Goal: Find specific page/section: Find specific page/section

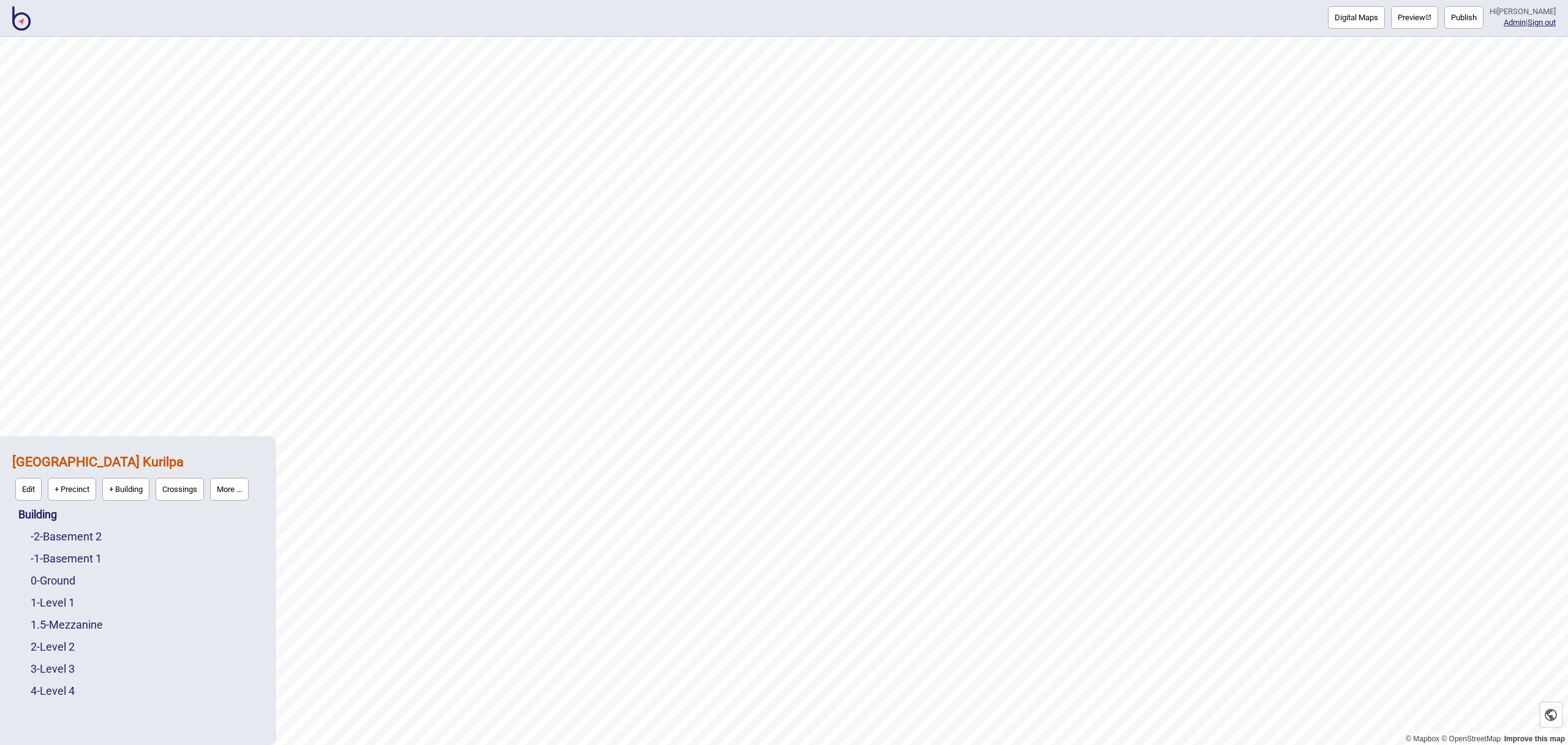
click at [1408, 18] on button "Preview" at bounding box center [1414, 17] width 47 height 23
click at [17, 14] on img at bounding box center [21, 18] width 18 height 24
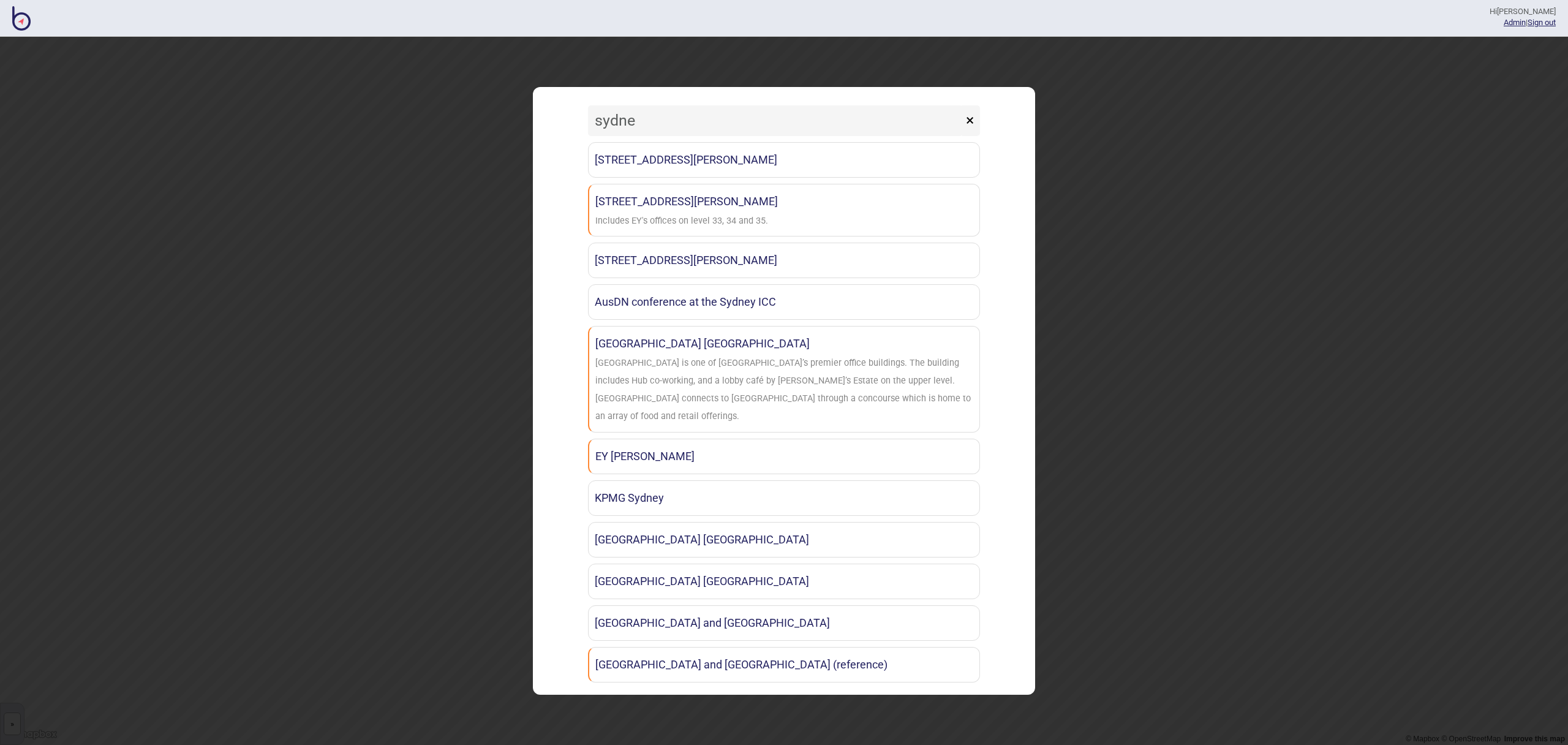
drag, startPoint x: 641, startPoint y: 124, endPoint x: 582, endPoint y: 120, distance: 59.1
click at [582, 120] on div "sydne × [STREET_ADDRESS] Utz [GEOGRAPHIC_DATA] [STREET_ADDRESS][PERSON_NAME] Sy…" at bounding box center [784, 391] width 490 height 596
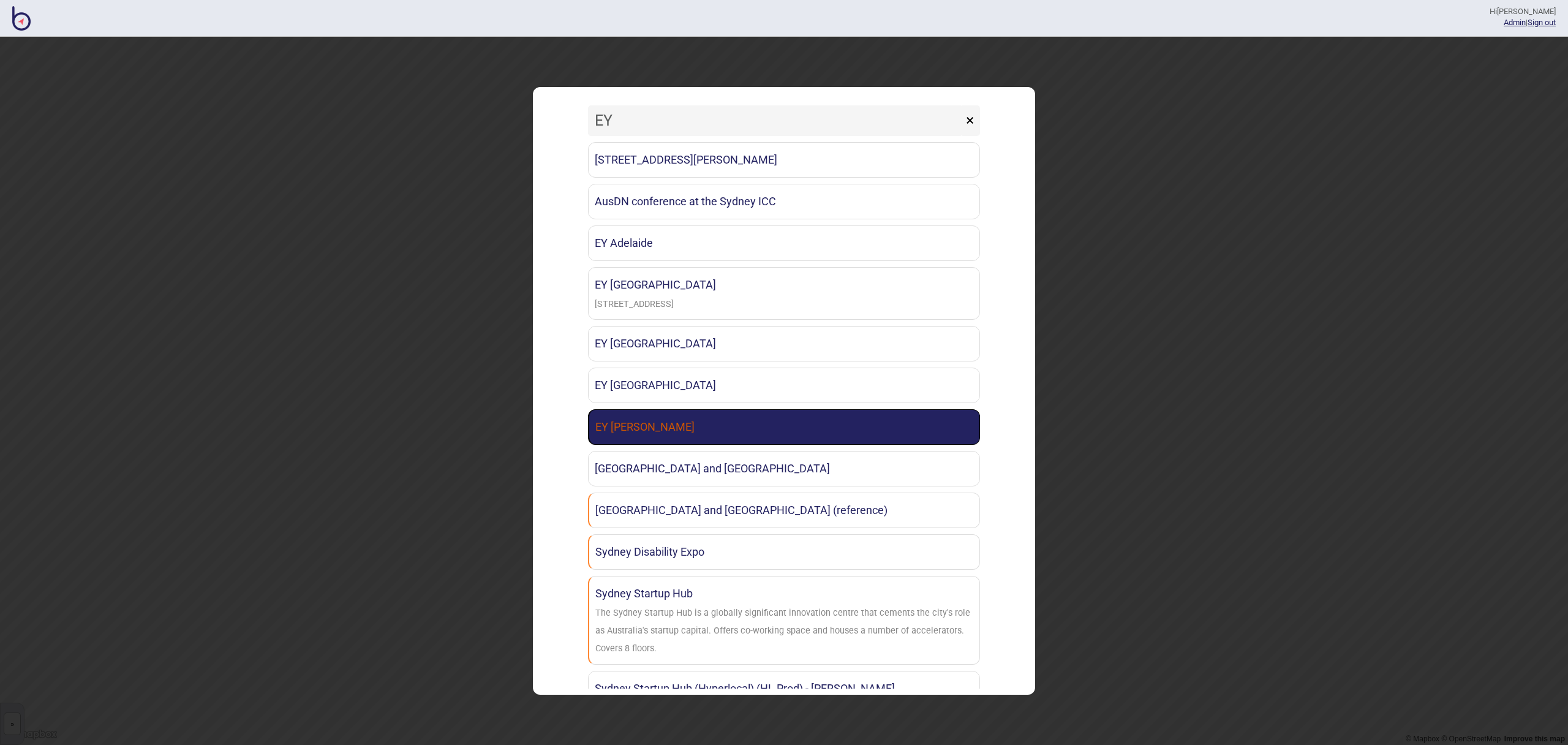
type input "EY"
click at [707, 421] on link "EY [PERSON_NAME]" at bounding box center [784, 427] width 392 height 36
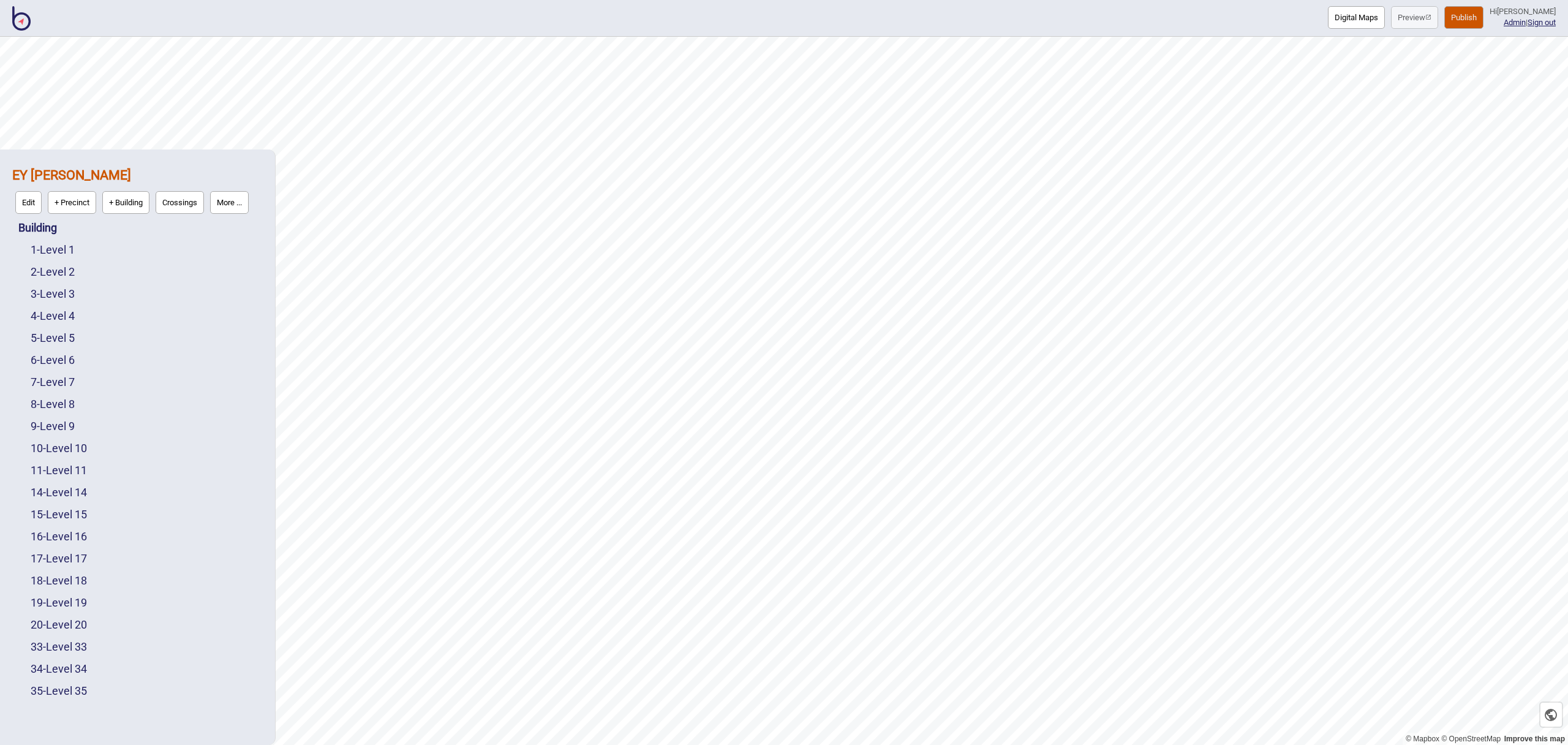
click at [1355, 20] on button "Digital Maps" at bounding box center [1356, 17] width 57 height 23
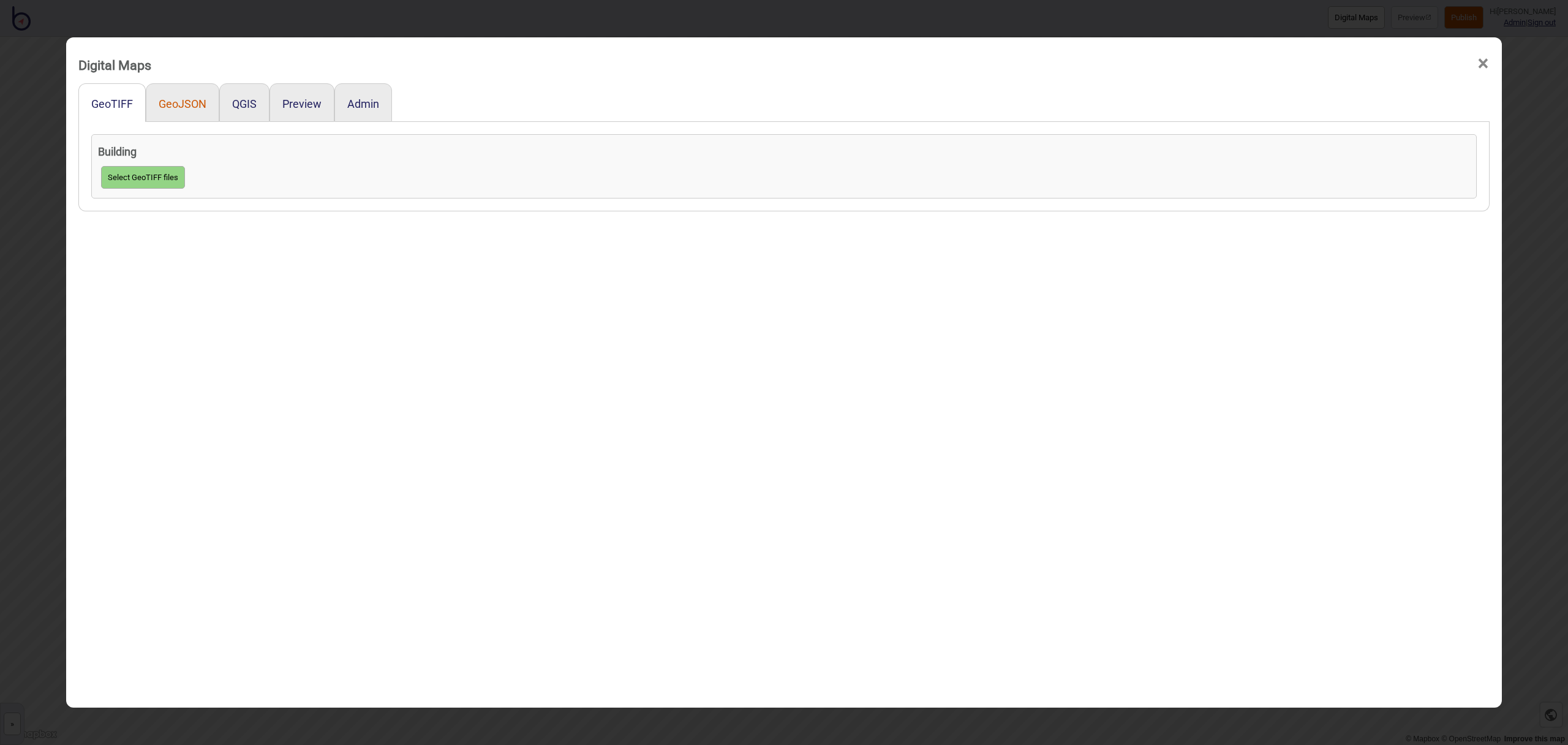
click at [174, 106] on button "GeoJSON" at bounding box center [182, 104] width 48 height 13
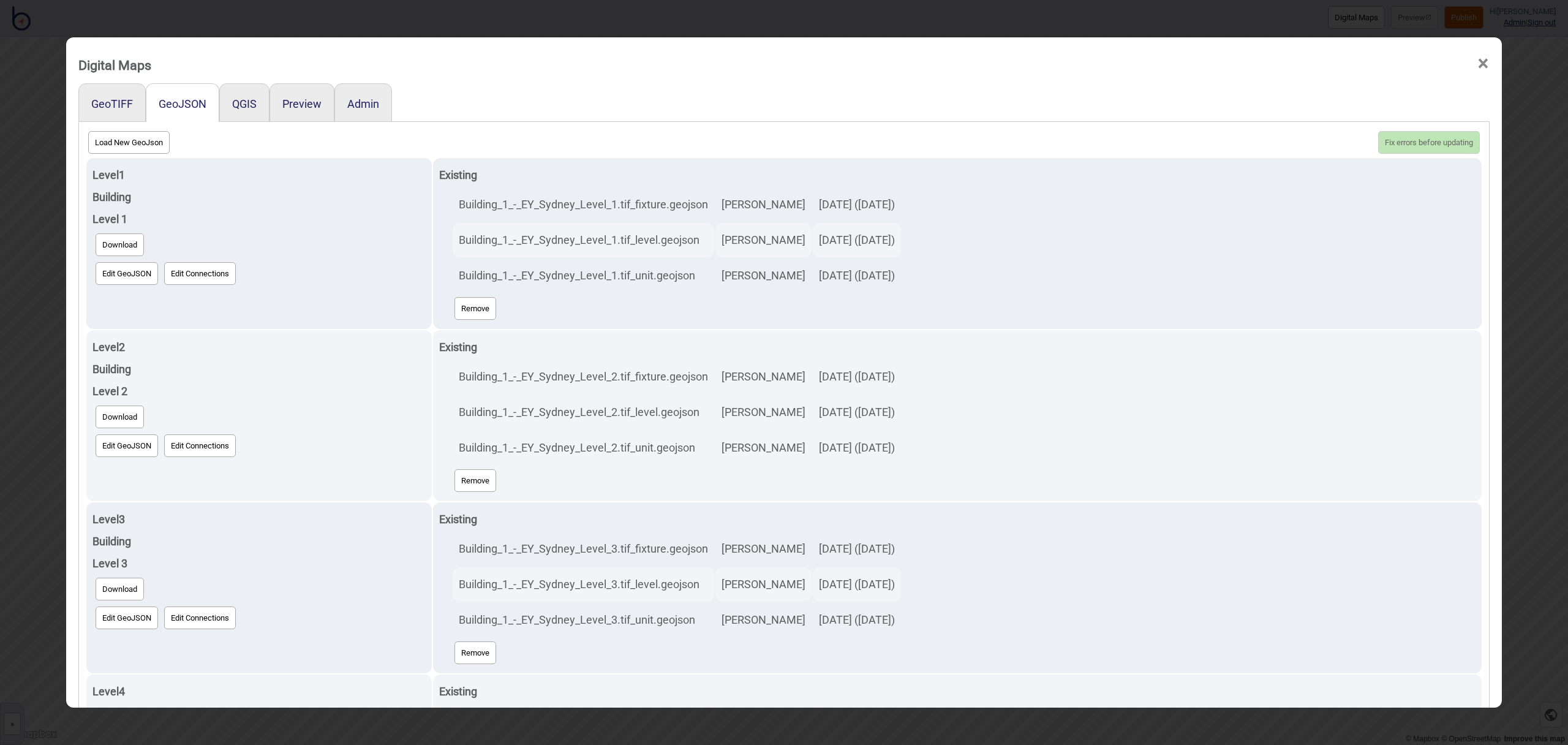
click at [1485, 62] on span "×" at bounding box center [1483, 64] width 13 height 40
